Goal: Information Seeking & Learning: Learn about a topic

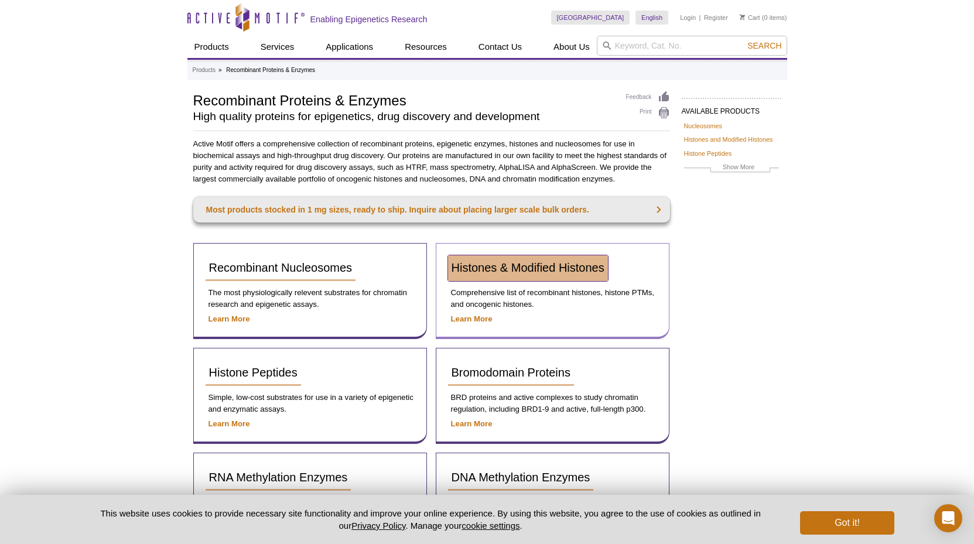
click at [485, 266] on span "Histones & Modified Histones" at bounding box center [527, 267] width 153 height 13
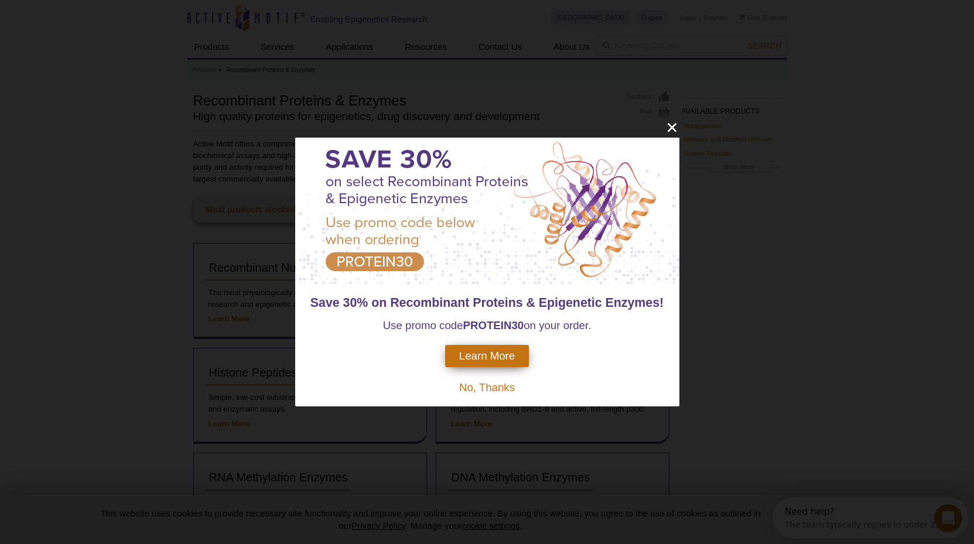
click at [493, 384] on span "No, Thanks" at bounding box center [487, 387] width 56 height 12
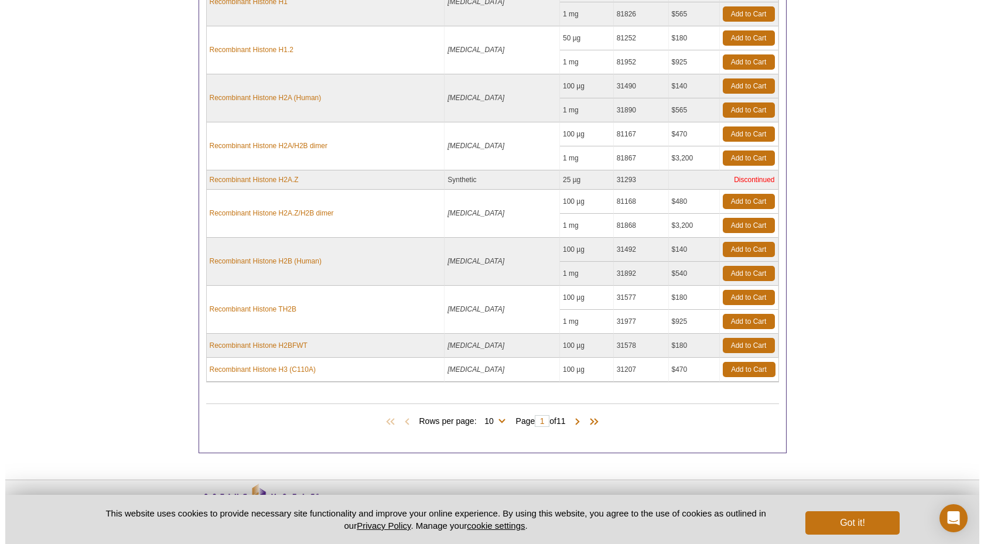
scroll to position [555, 0]
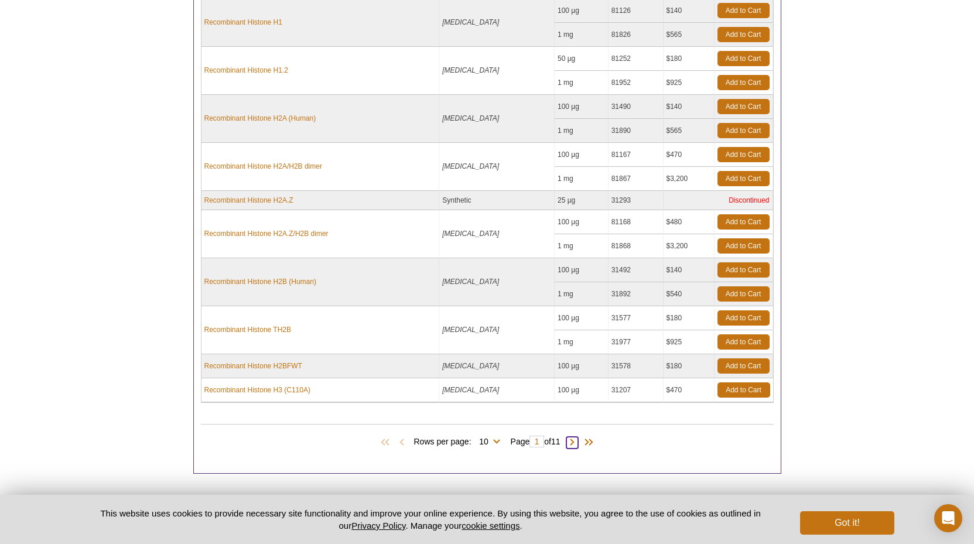
click at [575, 441] on span at bounding box center [572, 443] width 12 height 12
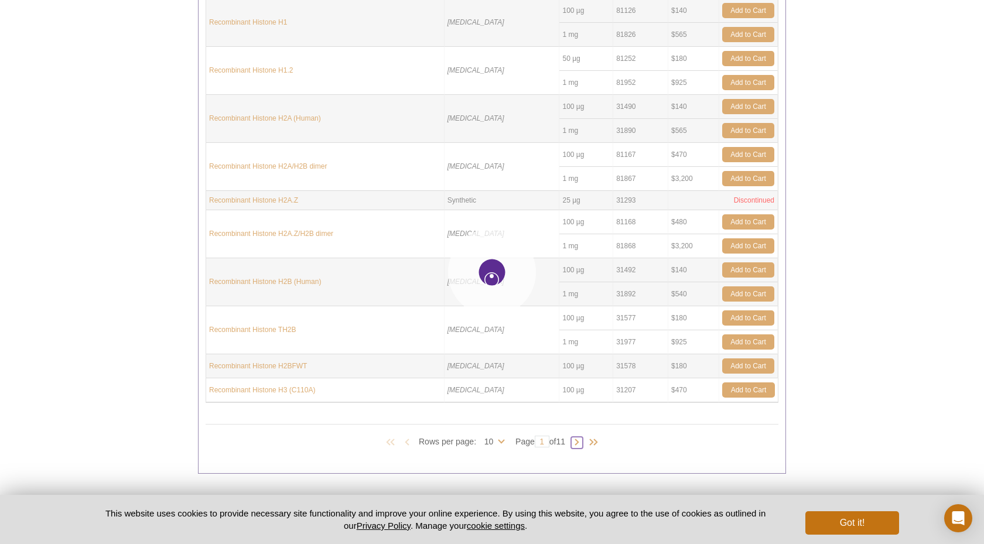
type input "2"
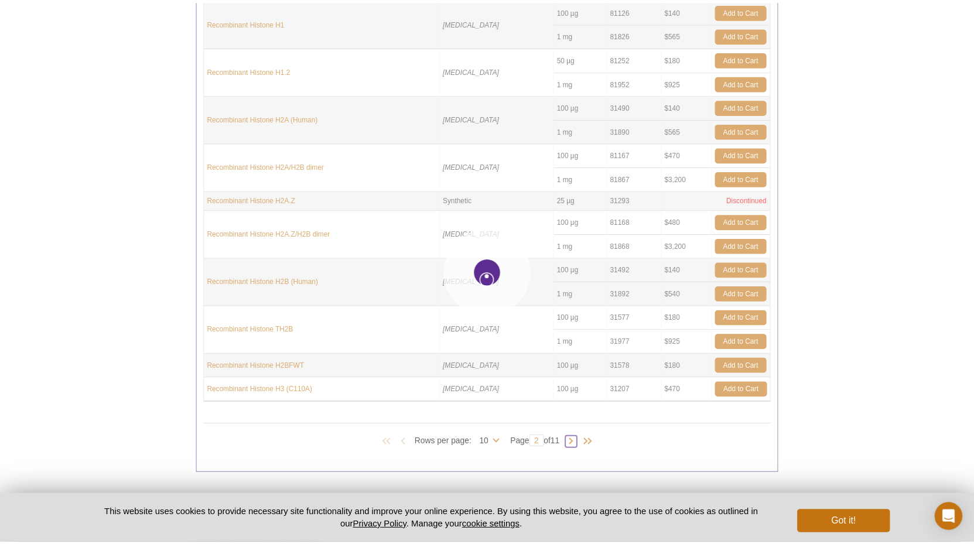
scroll to position [494, 0]
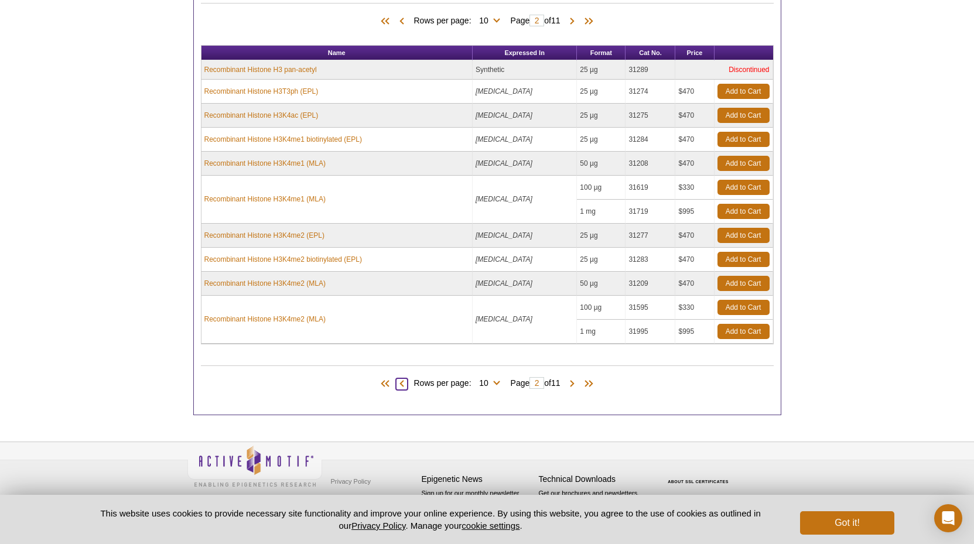
click at [400, 383] on span at bounding box center [402, 384] width 12 height 12
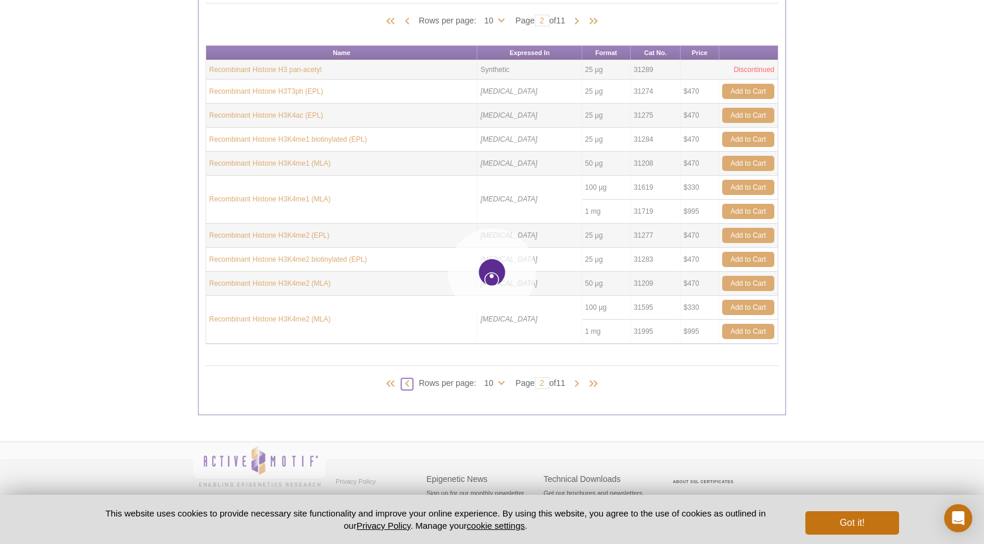
type input "1"
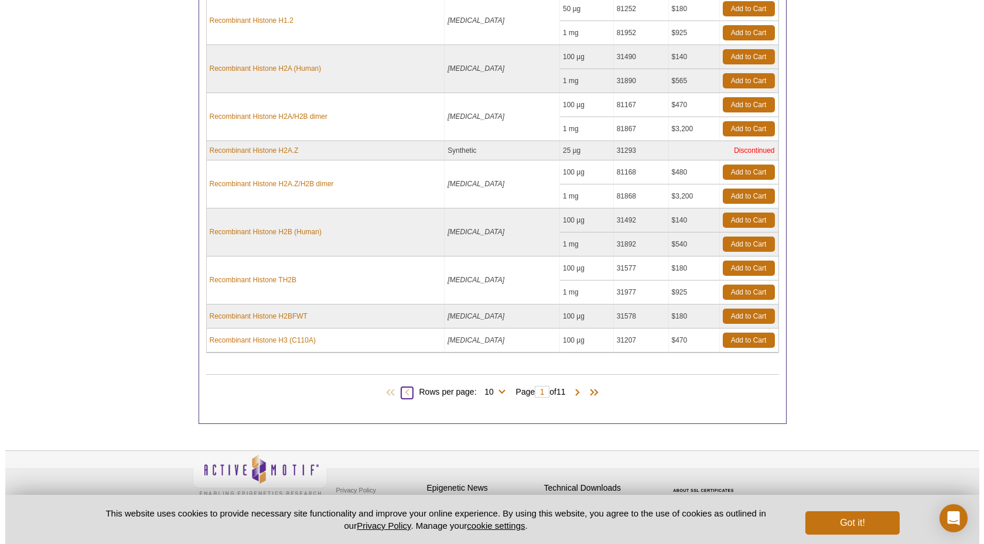
scroll to position [614, 0]
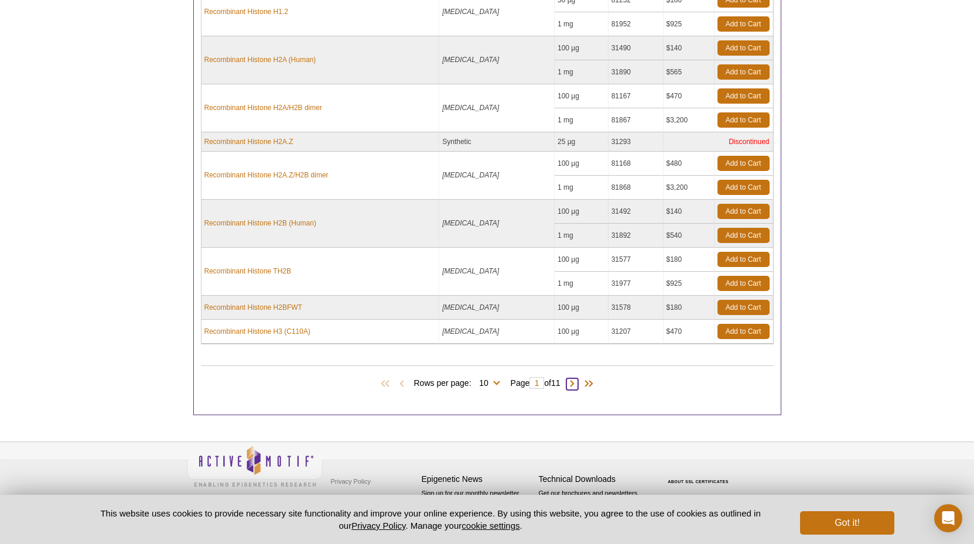
click at [575, 383] on span at bounding box center [572, 384] width 12 height 12
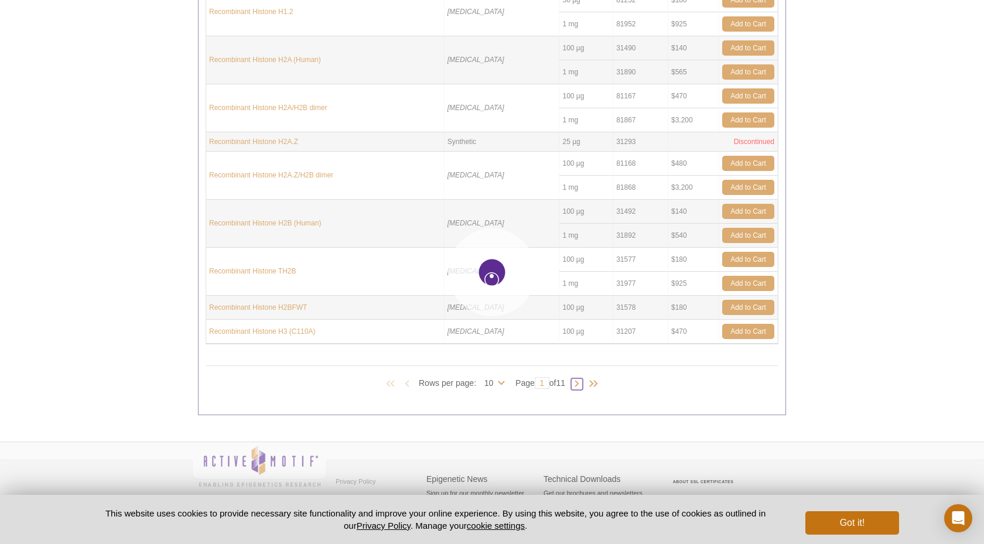
type input "2"
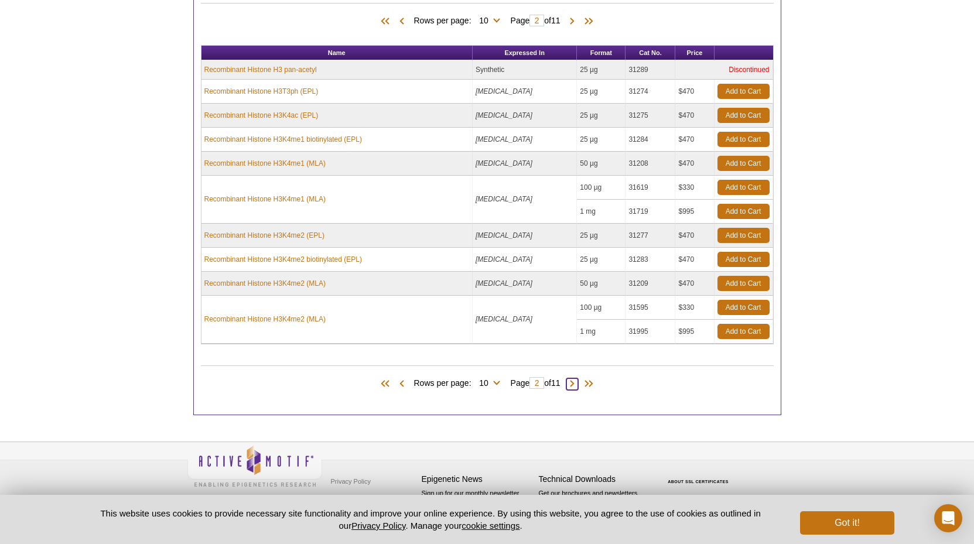
click at [576, 385] on span at bounding box center [572, 384] width 12 height 12
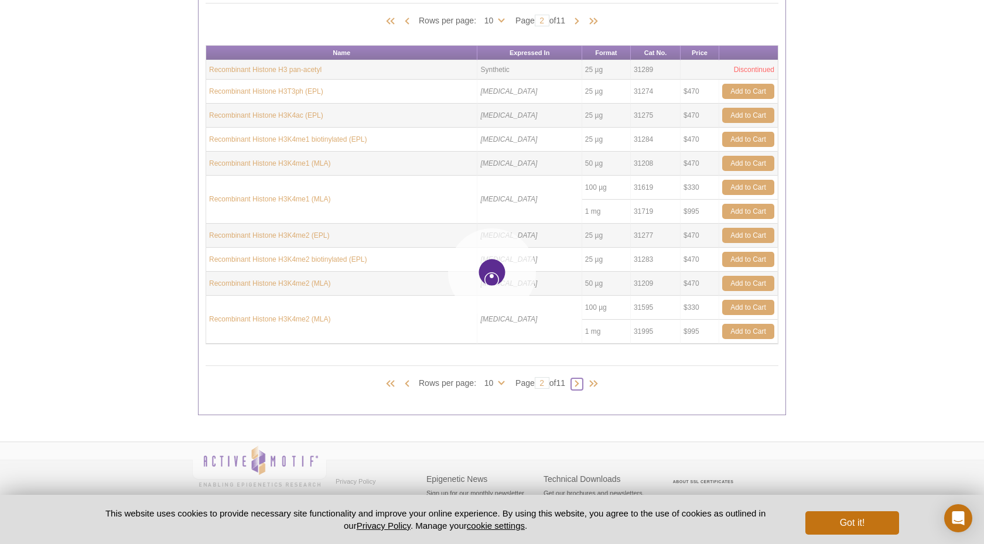
type input "3"
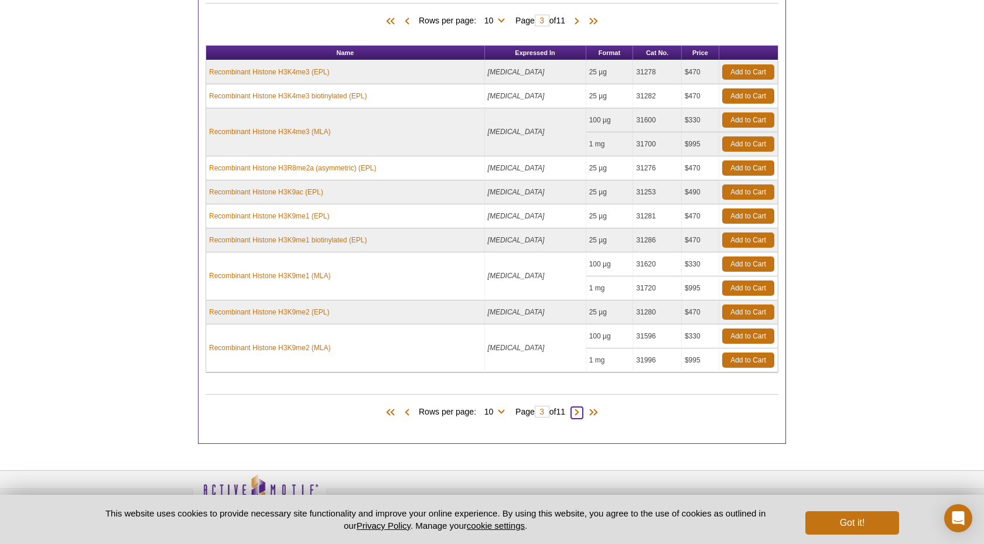
scroll to position [522, 0]
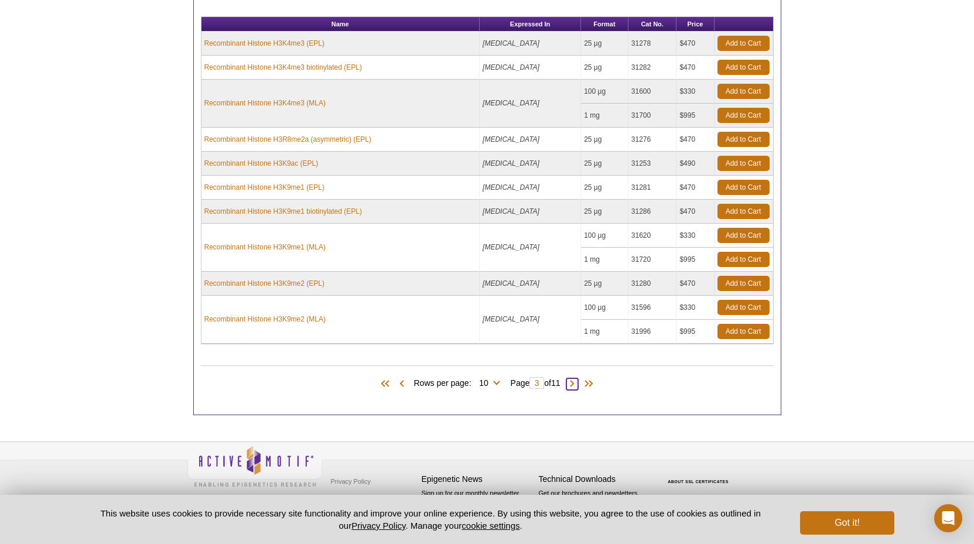
click at [576, 385] on span at bounding box center [572, 384] width 12 height 12
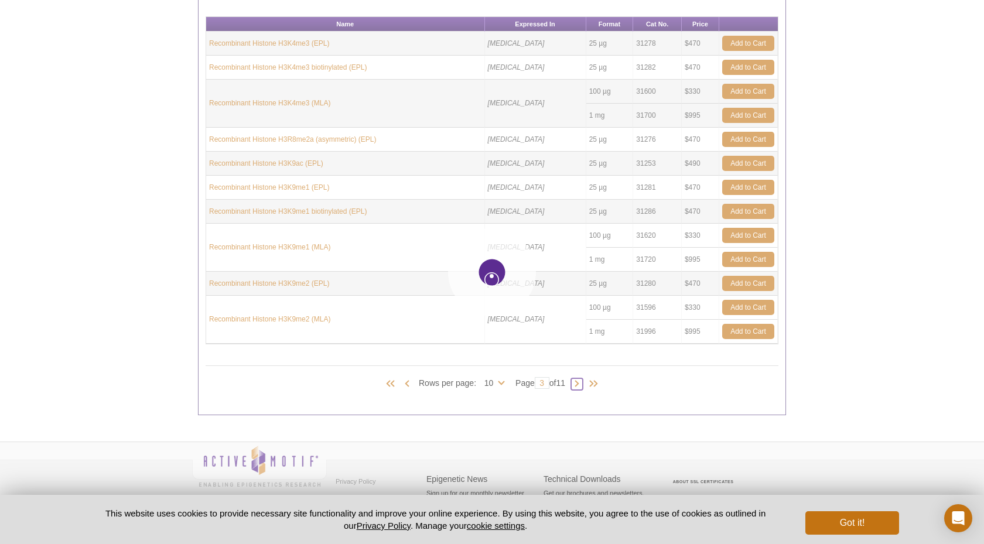
type input "4"
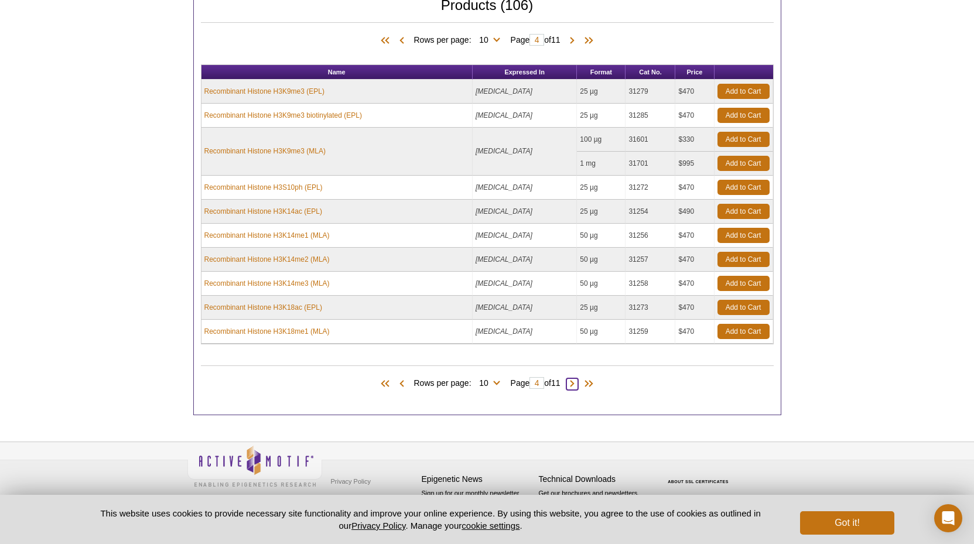
click at [576, 384] on span at bounding box center [572, 384] width 12 height 12
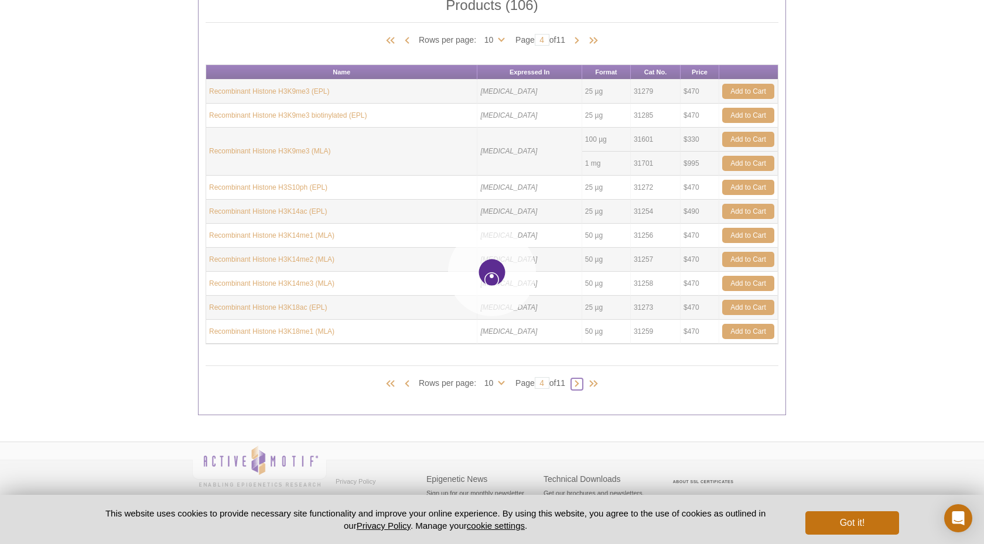
type input "5"
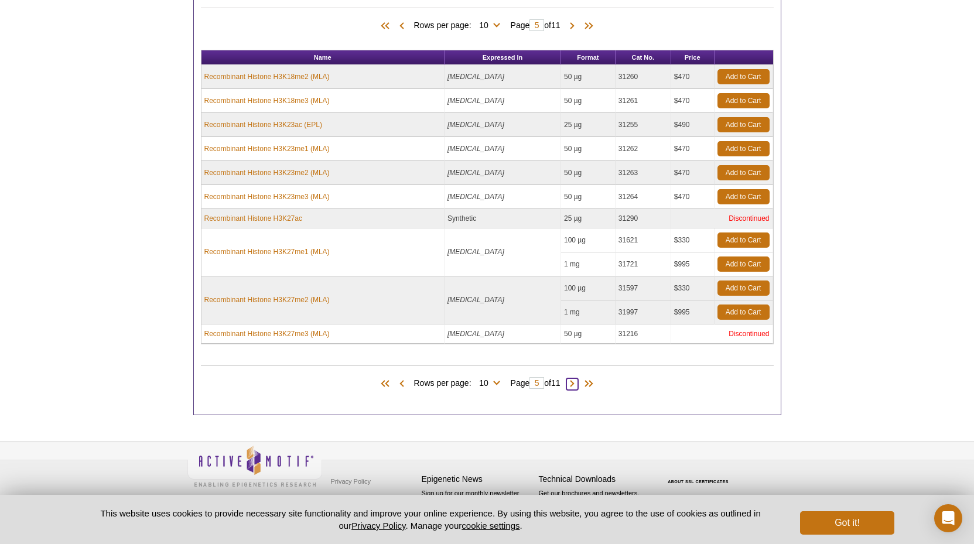
click at [576, 384] on span at bounding box center [572, 384] width 12 height 12
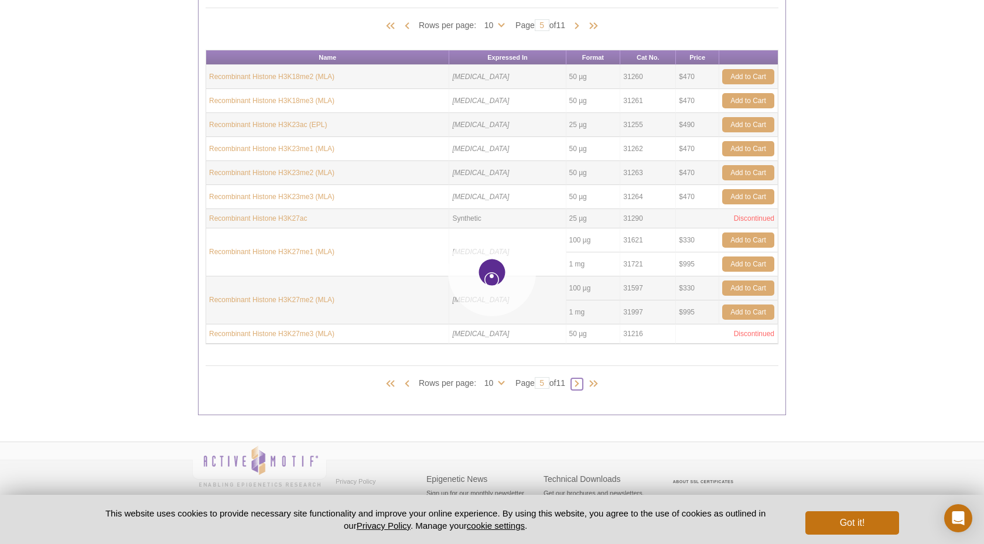
type input "6"
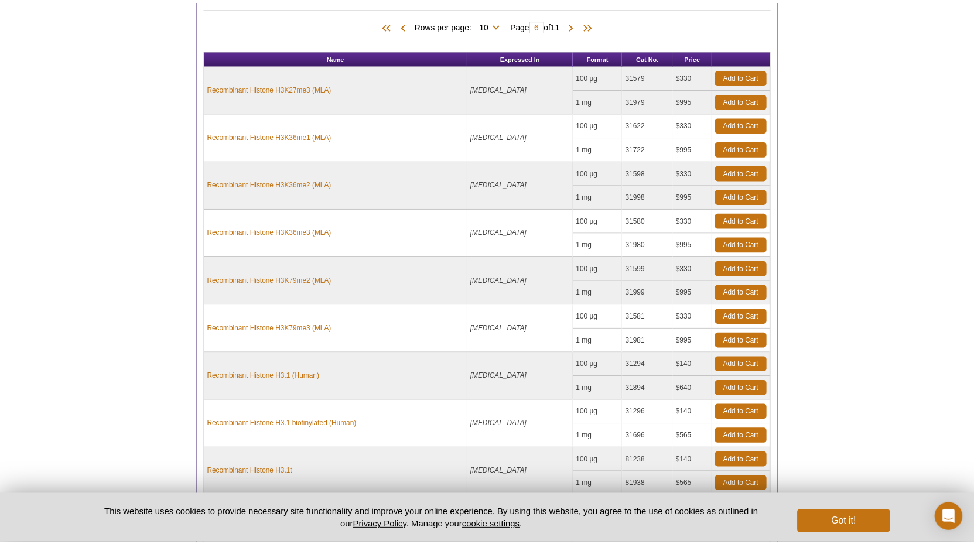
scroll to position [614, 0]
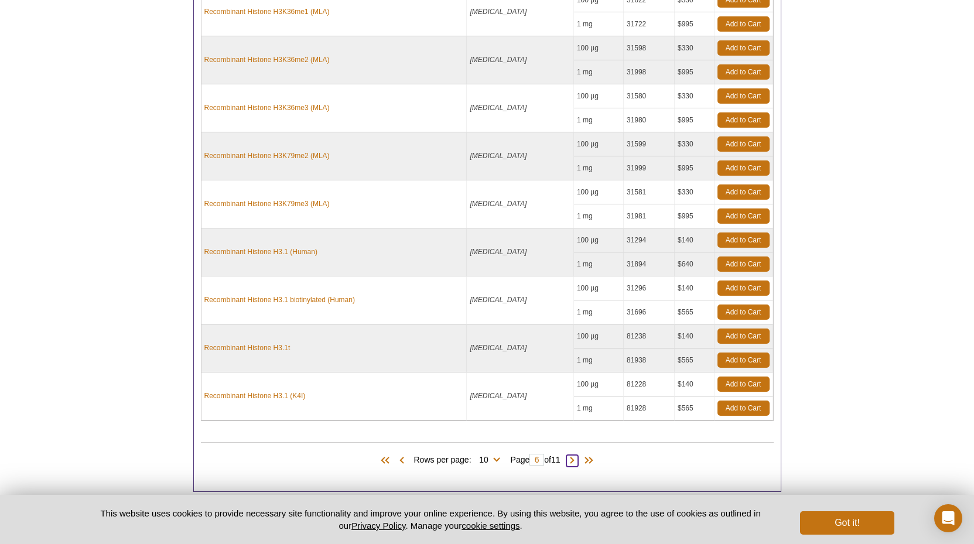
click at [575, 456] on span at bounding box center [572, 461] width 12 height 12
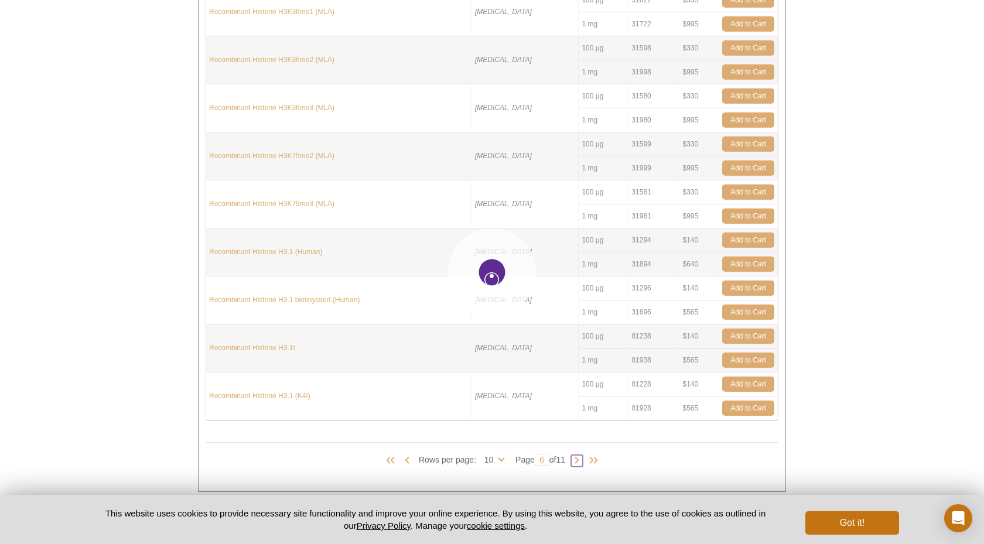
type input "7"
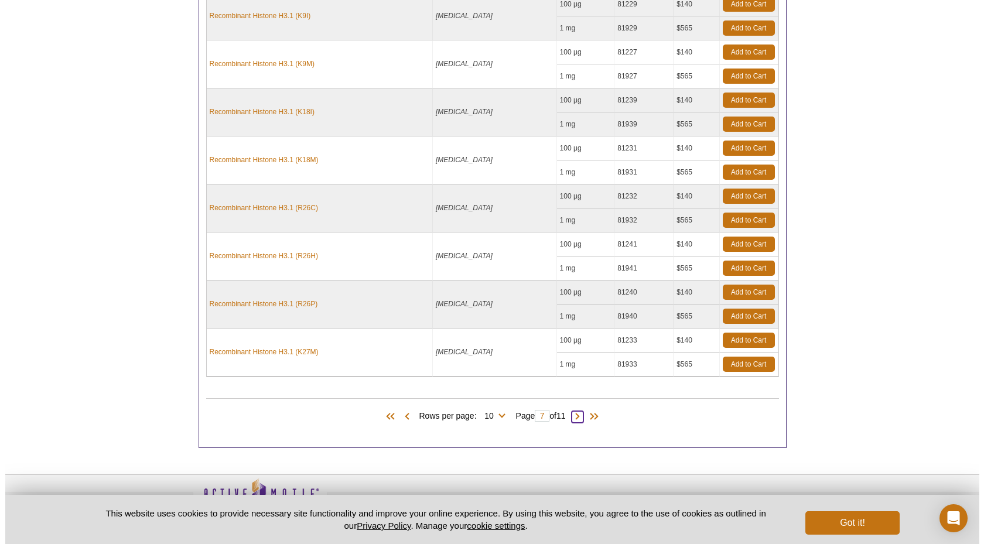
scroll to position [690, 0]
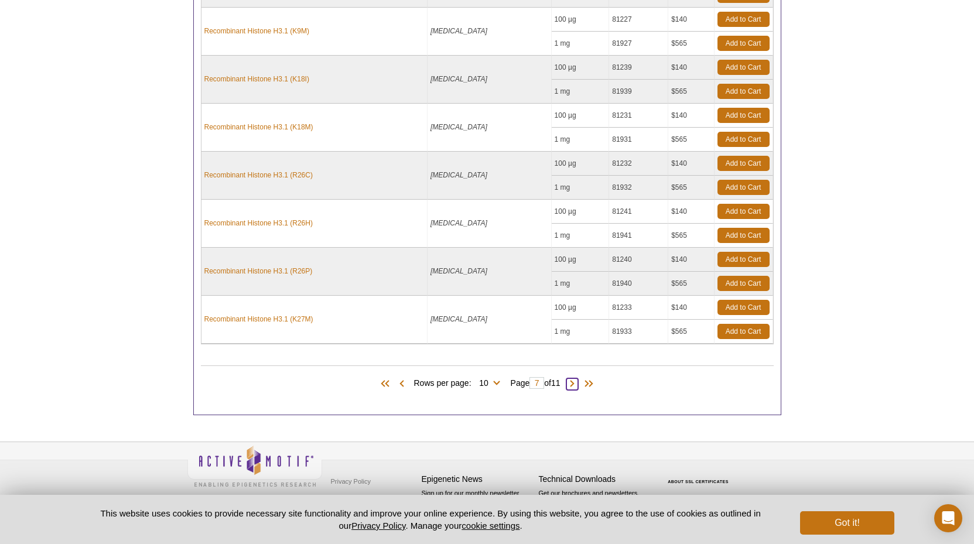
click at [577, 381] on span at bounding box center [572, 384] width 12 height 12
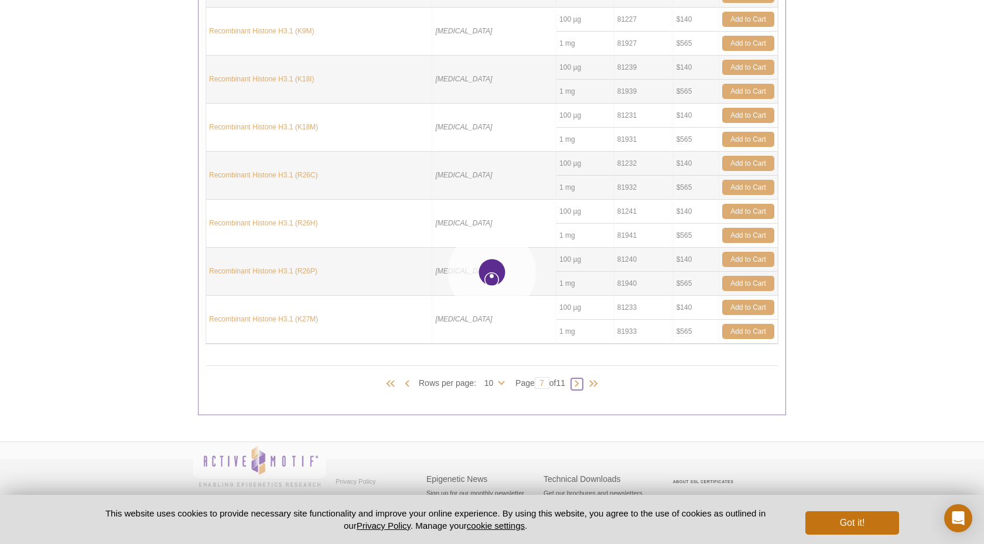
type input "8"
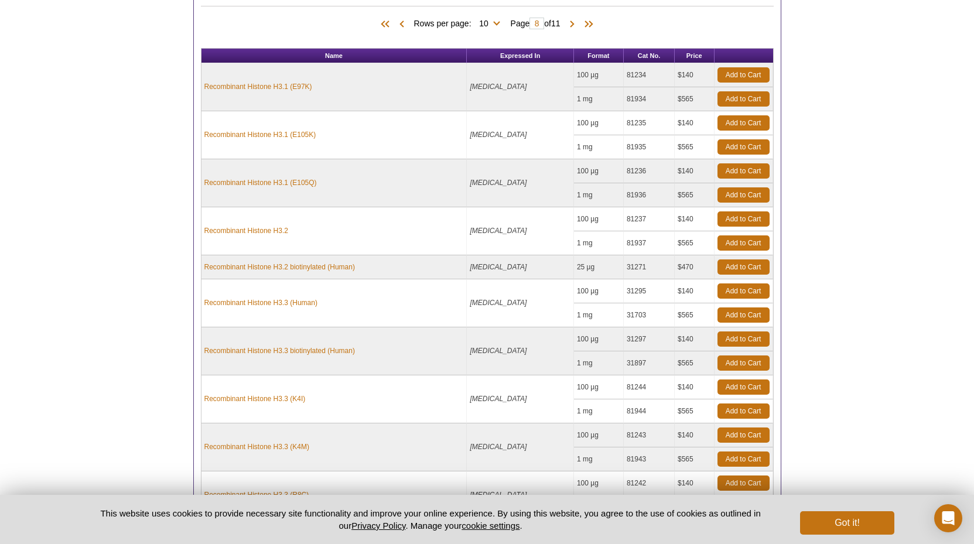
scroll to position [666, 0]
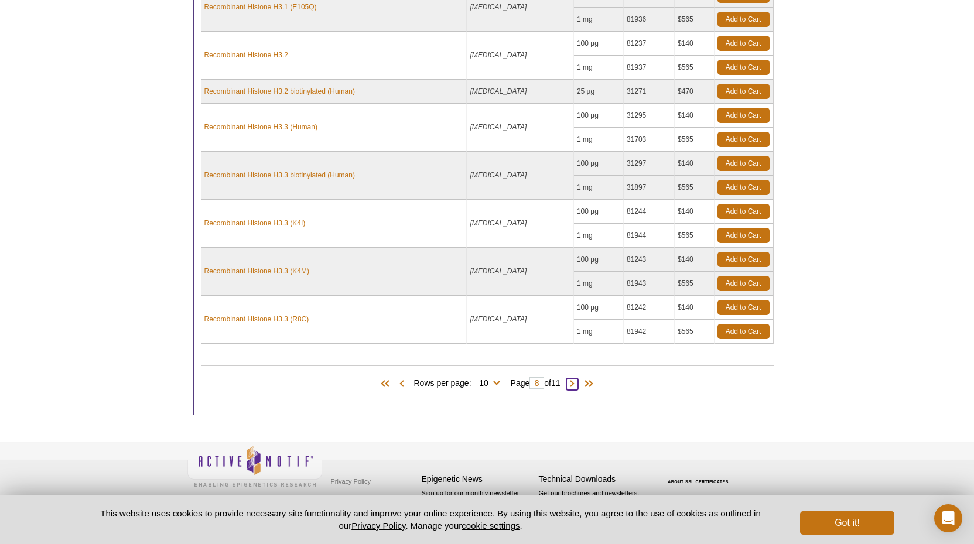
click at [575, 382] on span at bounding box center [572, 384] width 12 height 12
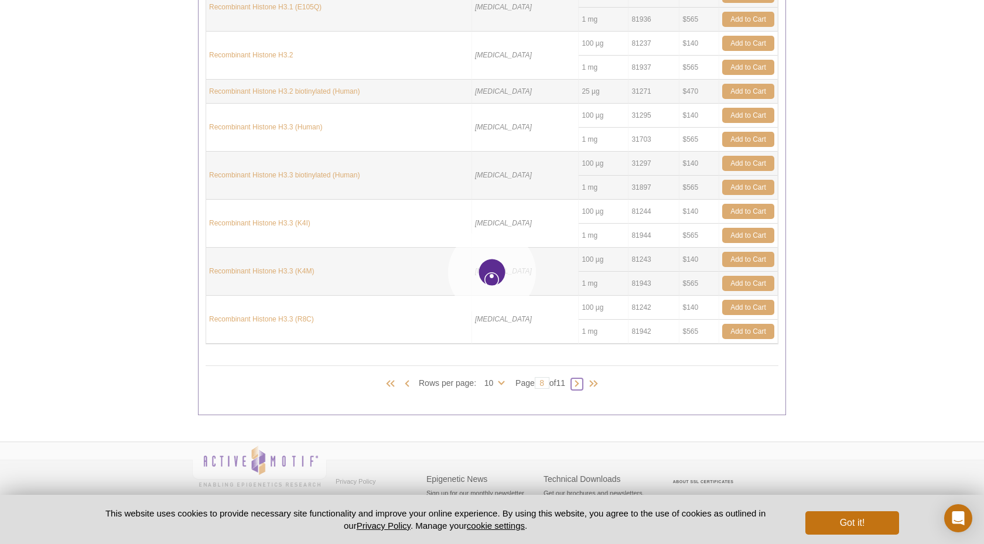
type input "9"
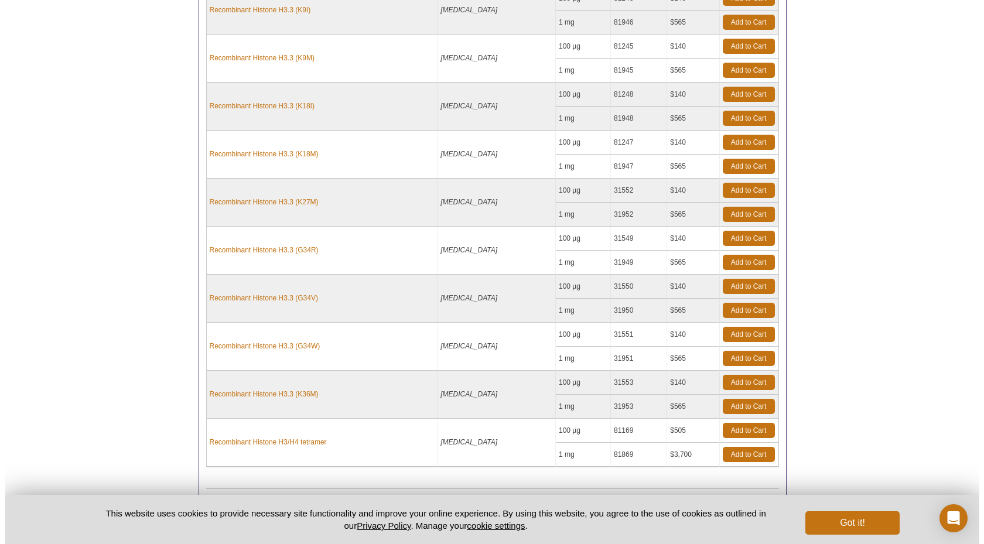
scroll to position [690, 0]
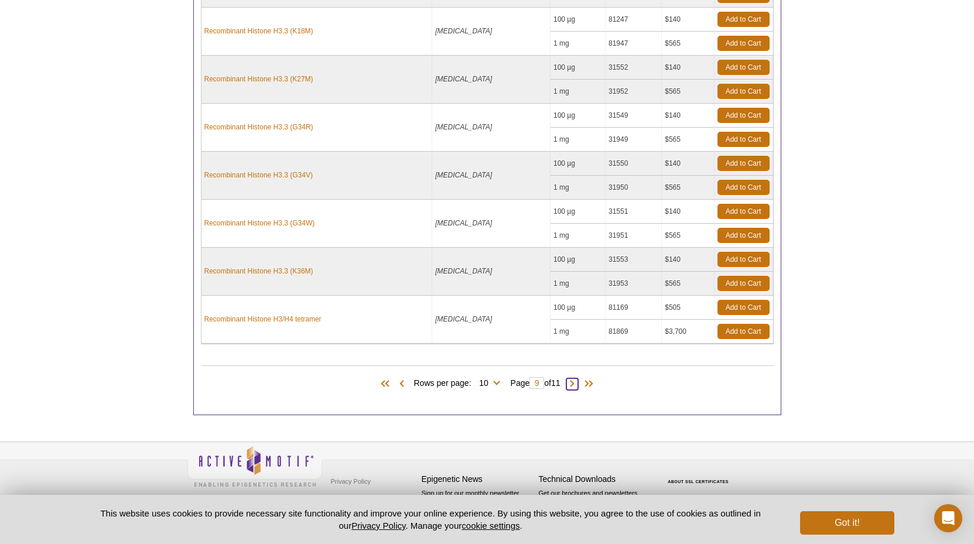
click at [577, 382] on span at bounding box center [572, 384] width 12 height 12
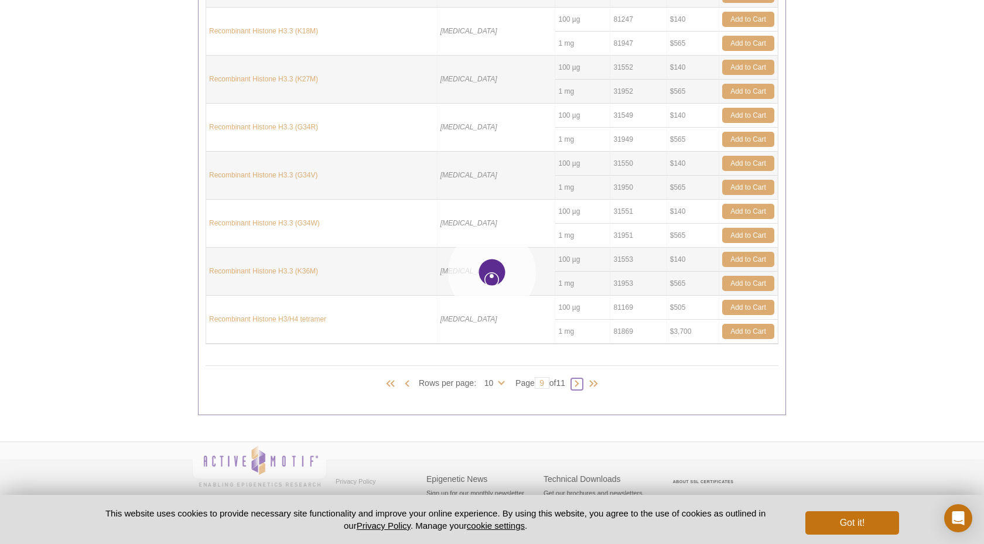
type input "10"
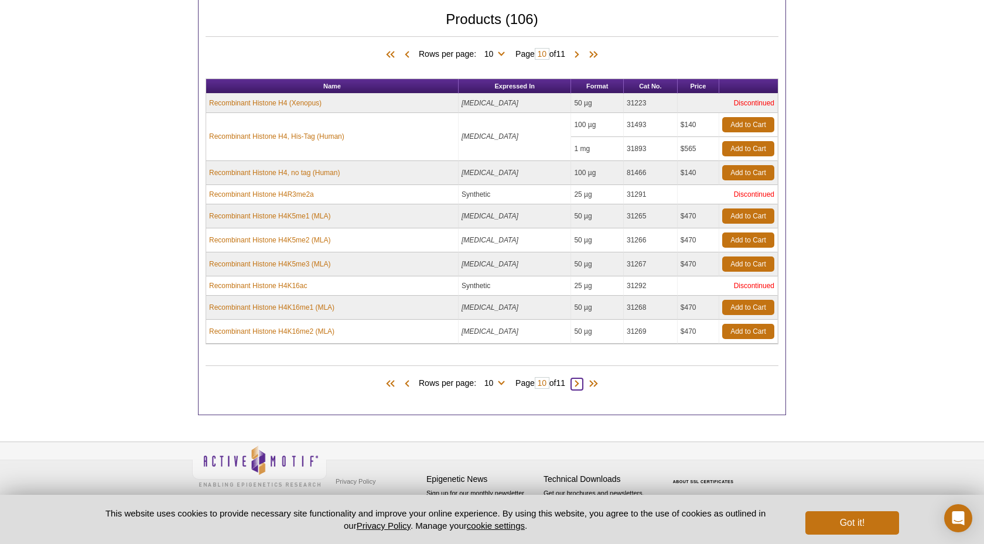
scroll to position [460, 0]
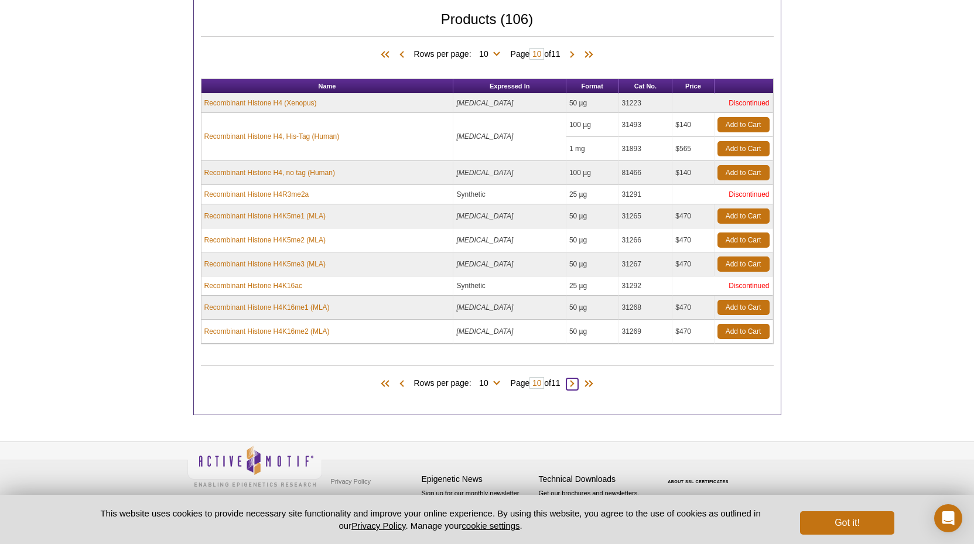
click at [574, 381] on span at bounding box center [572, 384] width 12 height 12
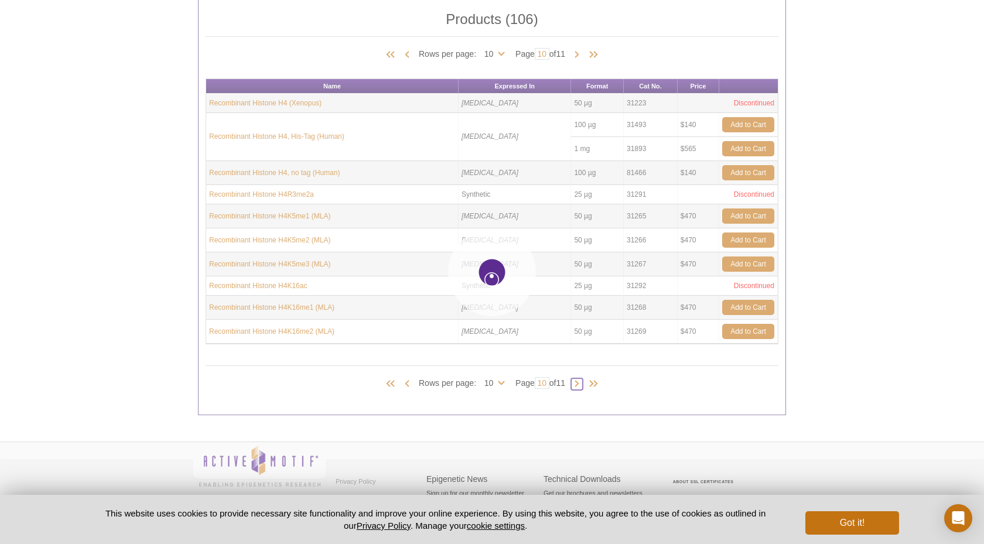
type input "11"
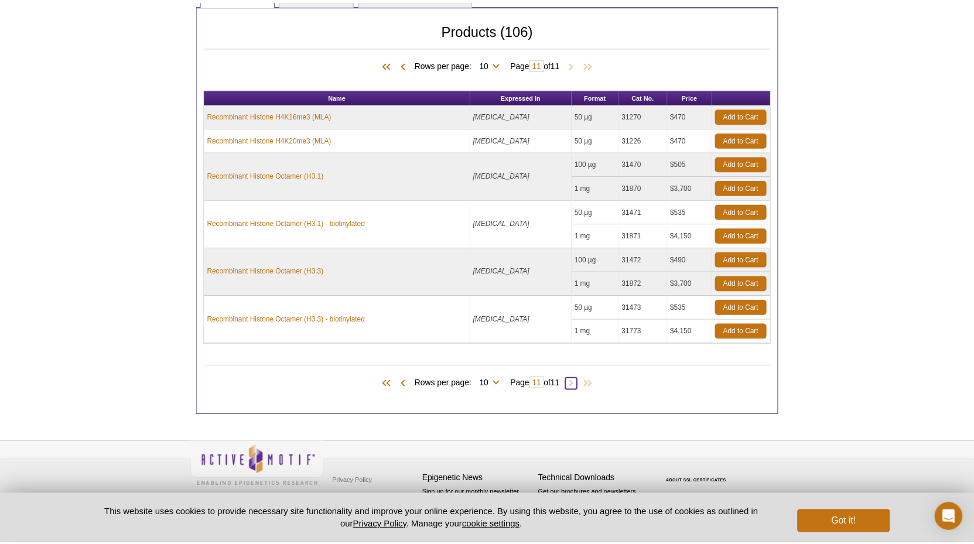
scroll to position [450, 0]
